Goal: Check status: Check status

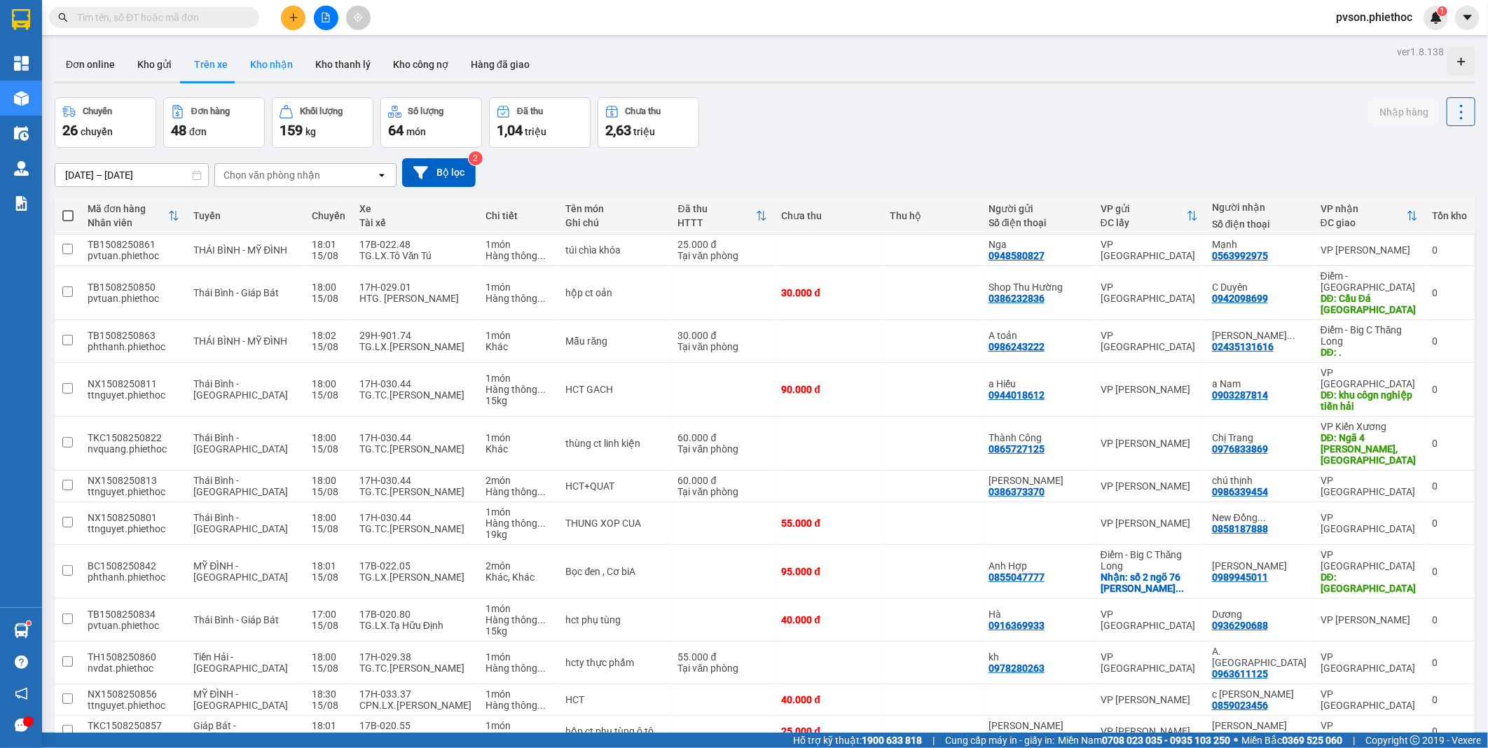
click at [262, 64] on button "Kho nhận" at bounding box center [271, 65] width 65 height 34
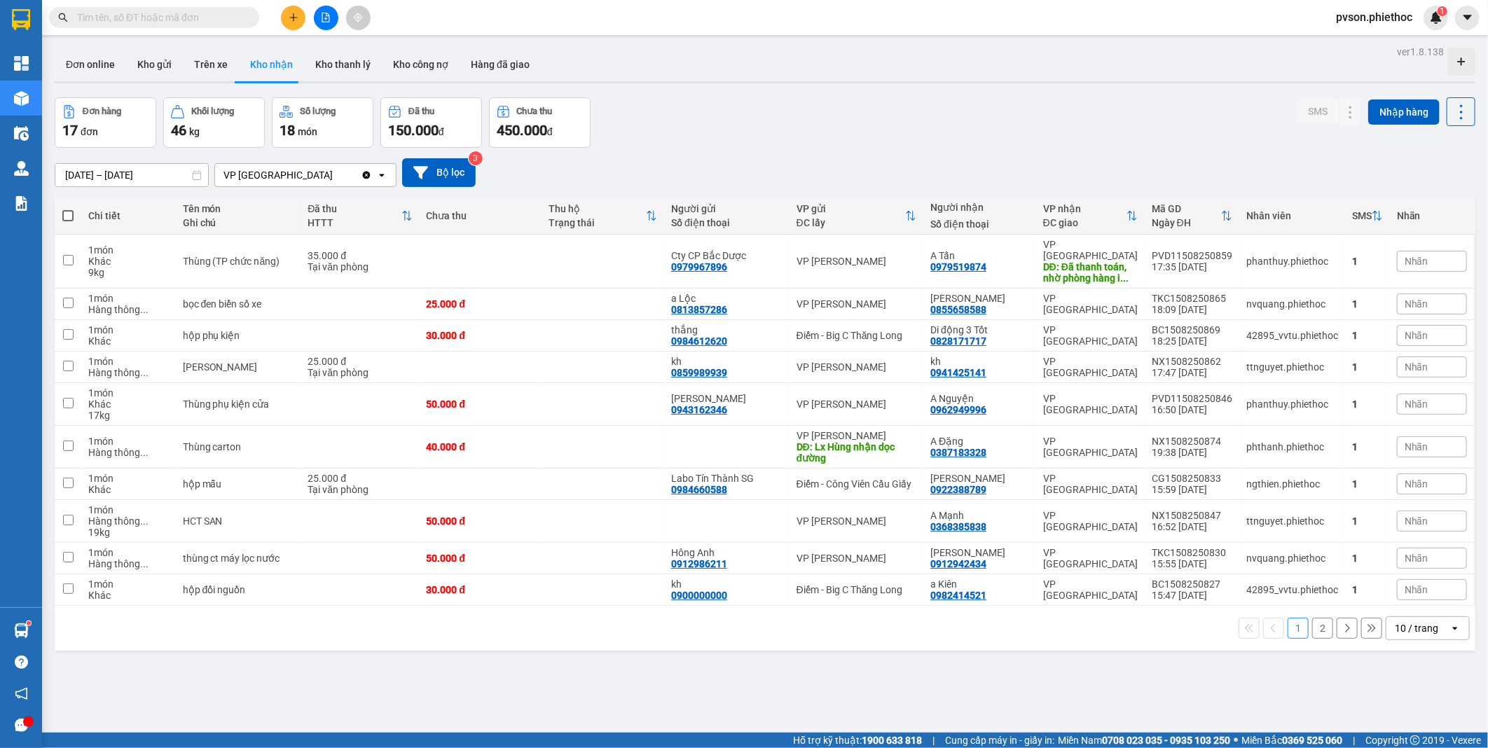
click at [365, 175] on icon "Clear value" at bounding box center [367, 175] width 8 height 8
click at [1397, 621] on div "10 / trang" at bounding box center [1416, 628] width 43 height 14
click at [1414, 591] on span "100 / trang" at bounding box center [1410, 588] width 50 height 14
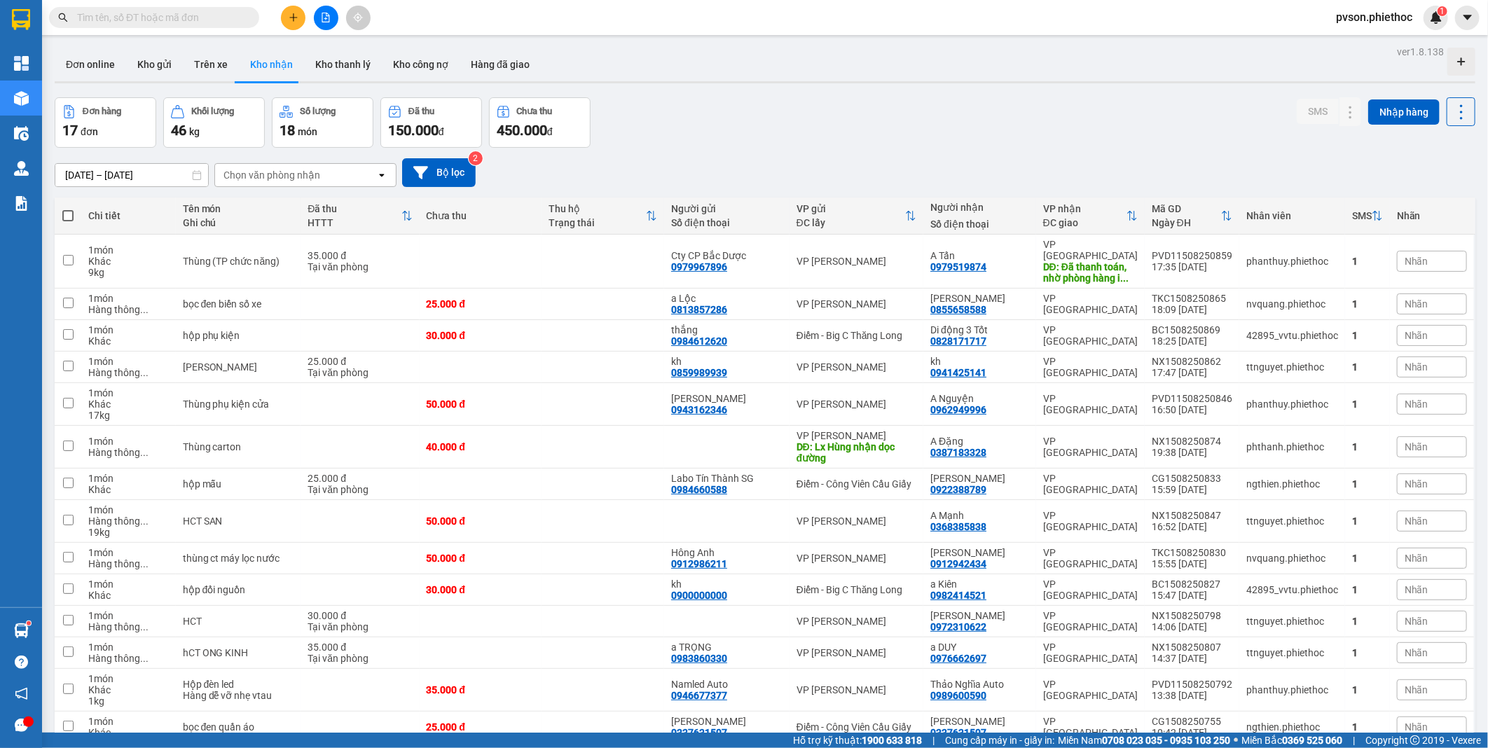
click at [121, 174] on input "[DATE] – [DATE]" at bounding box center [131, 175] width 153 height 22
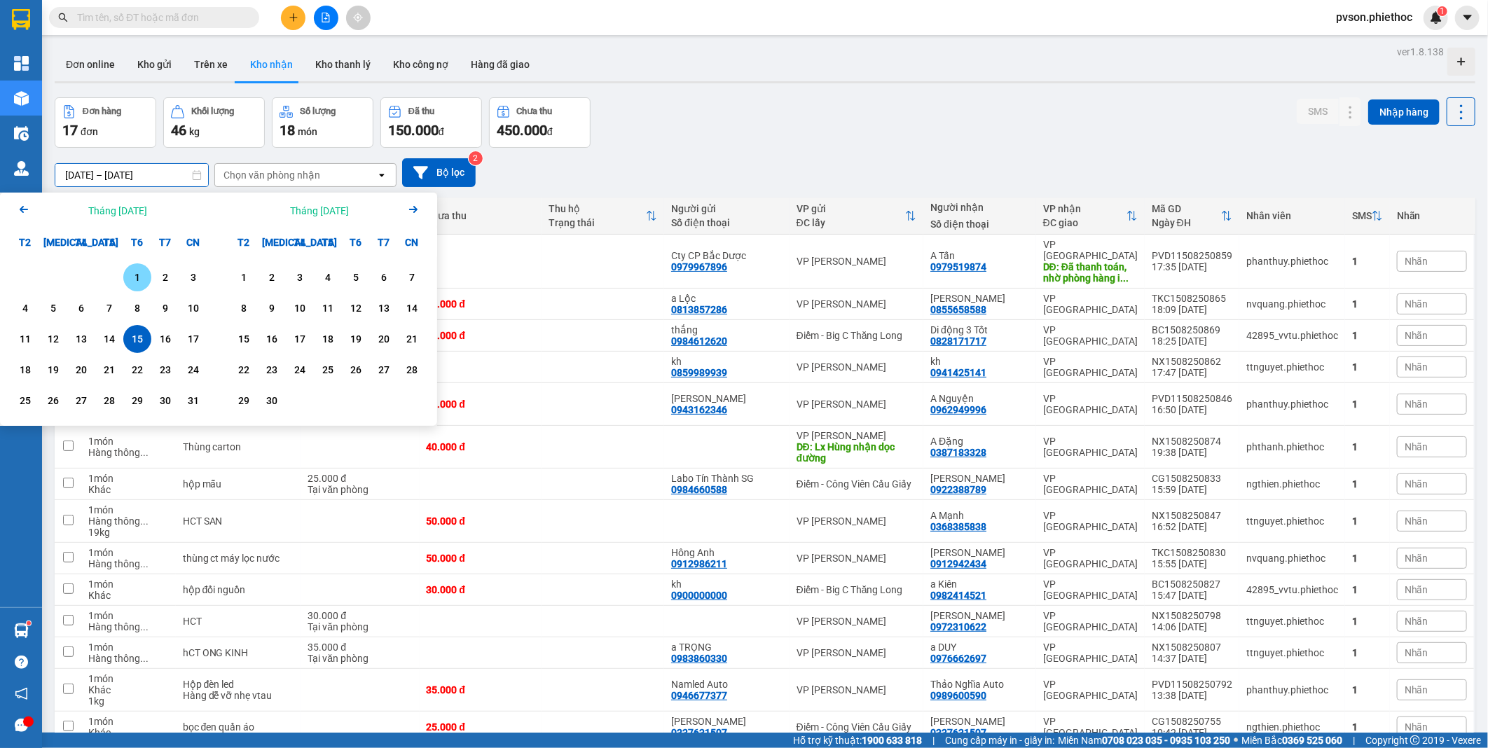
click at [128, 274] on div "1" at bounding box center [138, 277] width 20 height 17
click at [133, 338] on div "15" at bounding box center [138, 339] width 20 height 17
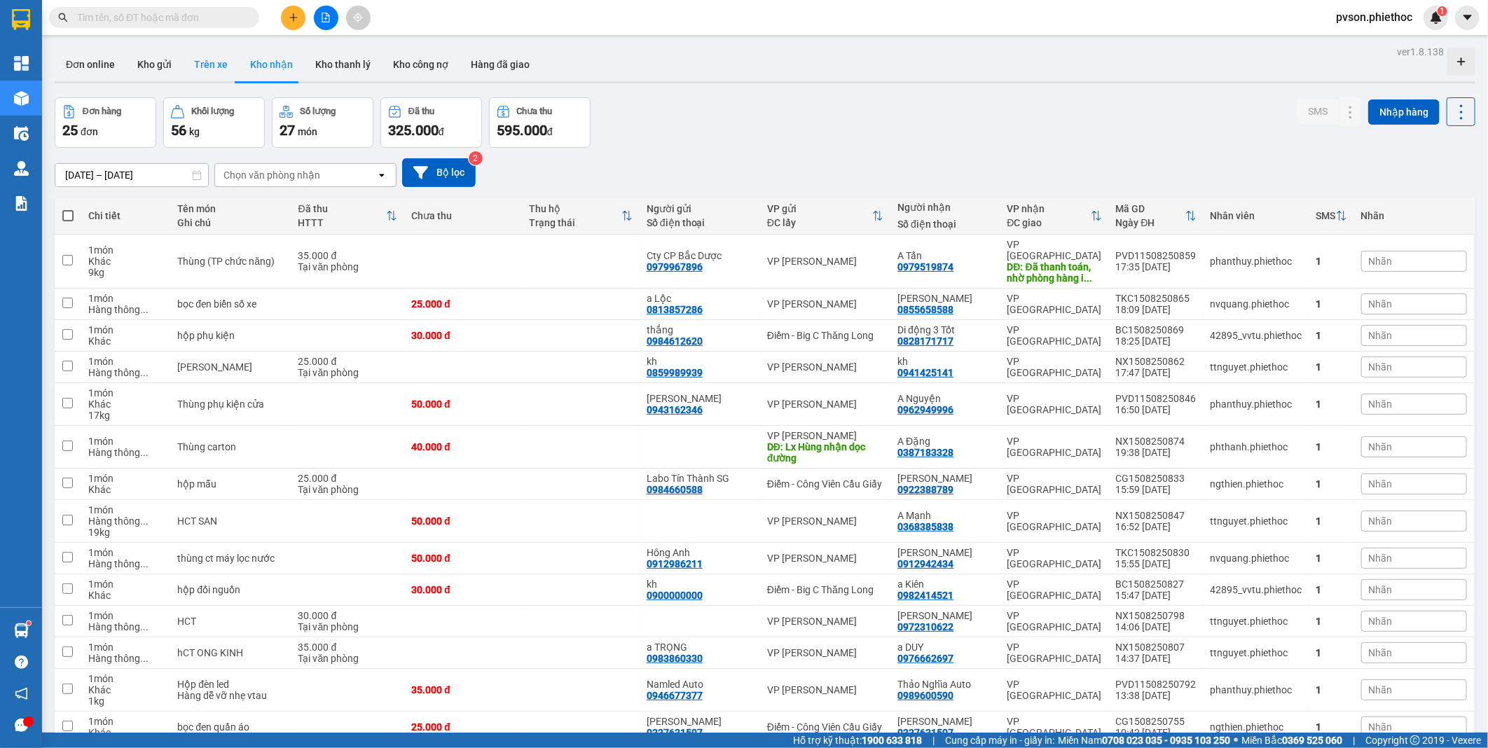
click at [211, 64] on button "Trên xe" at bounding box center [211, 65] width 56 height 34
type input "[DATE] – [DATE]"
